Goal: Task Accomplishment & Management: Use online tool/utility

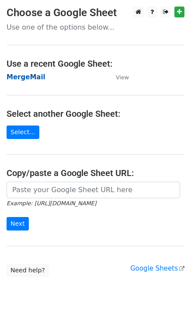
click at [34, 78] on strong "MergeMail" at bounding box center [26, 77] width 39 height 8
click at [37, 79] on strong "MergeMail" at bounding box center [26, 77] width 39 height 8
click at [27, 77] on strong "MergeMail" at bounding box center [26, 77] width 39 height 8
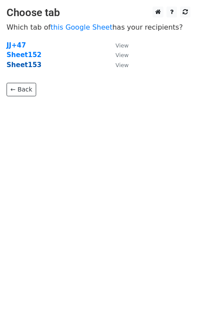
click at [20, 65] on strong "Sheet153" at bounding box center [24, 65] width 35 height 8
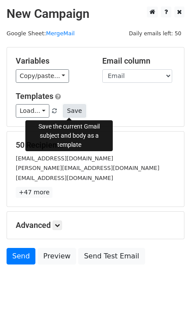
click at [73, 113] on button "Save" at bounding box center [74, 111] width 23 height 14
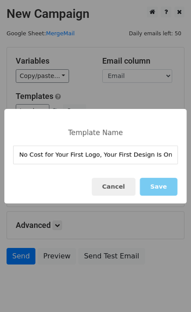
type input "No Cost for Your First Logo, Your First Design Is On Us!"
click at [173, 192] on button "Save" at bounding box center [159, 187] width 38 height 18
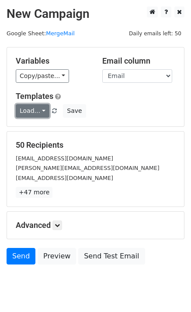
click at [23, 114] on link "Load..." at bounding box center [33, 111] width 34 height 14
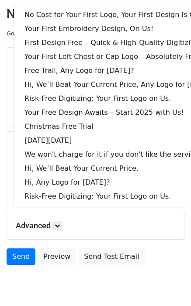
click at [108, 225] on h5 "Advanced" at bounding box center [95, 226] width 159 height 10
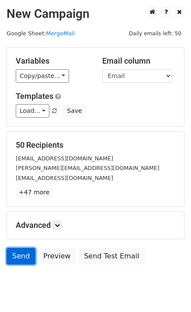
click at [16, 251] on link "Send" at bounding box center [21, 256] width 29 height 17
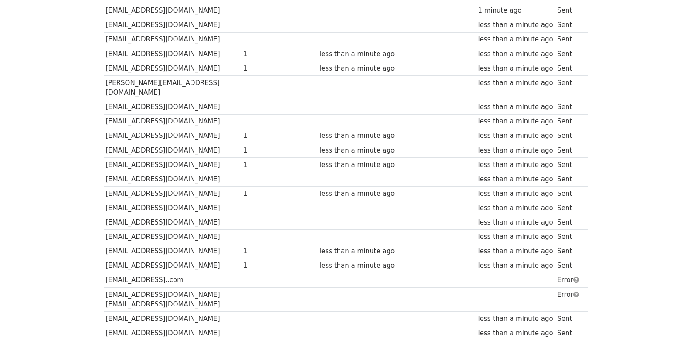
scroll to position [581, 0]
